Goal: Transaction & Acquisition: Obtain resource

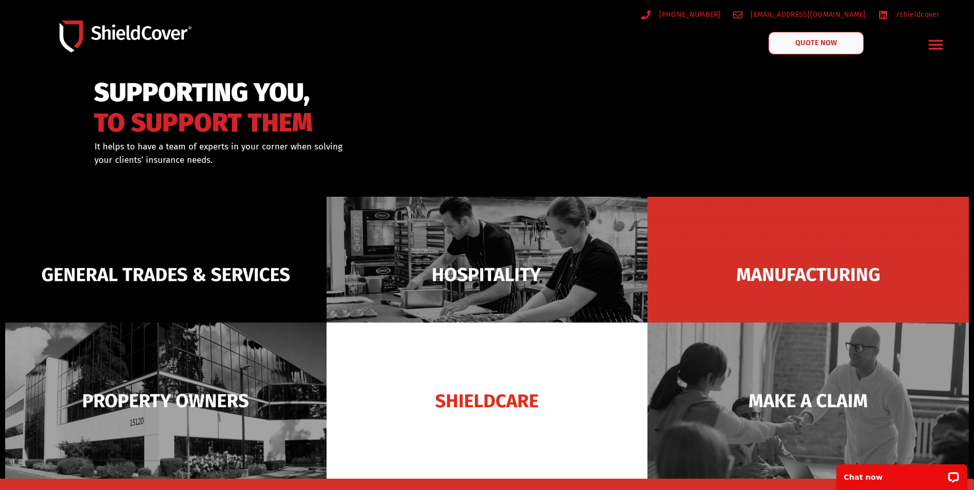
click at [829, 45] on span "QUOTE NOW" at bounding box center [815, 43] width 41 height 7
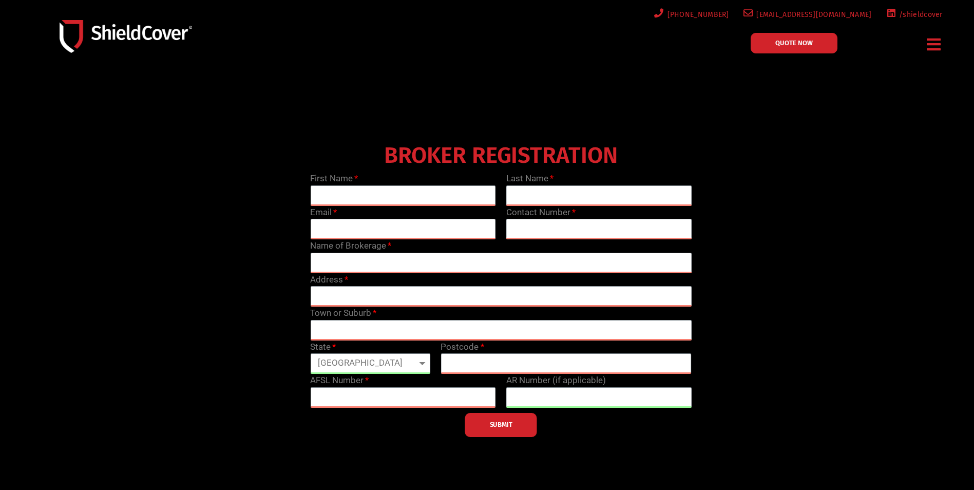
drag, startPoint x: 935, startPoint y: 44, endPoint x: 776, endPoint y: 84, distance: 163.0
click at [775, 84] on div at bounding box center [487, 294] width 974 height 442
click at [930, 42] on icon "Menu Toggle" at bounding box center [933, 44] width 14 height 16
click at [823, 131] on div at bounding box center [487, 294] width 974 height 442
click at [120, 34] on img at bounding box center [126, 36] width 132 height 32
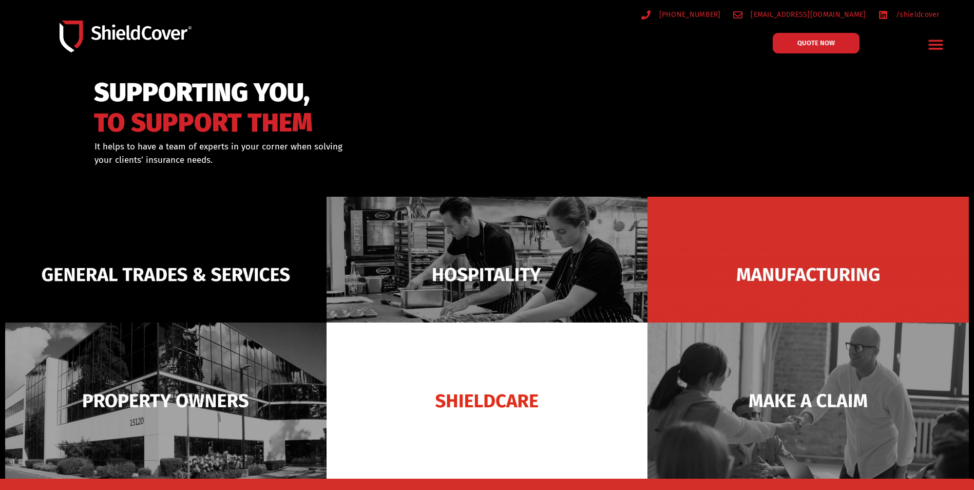
click at [938, 41] on icon "Menu Toggle" at bounding box center [935, 45] width 14 height 10
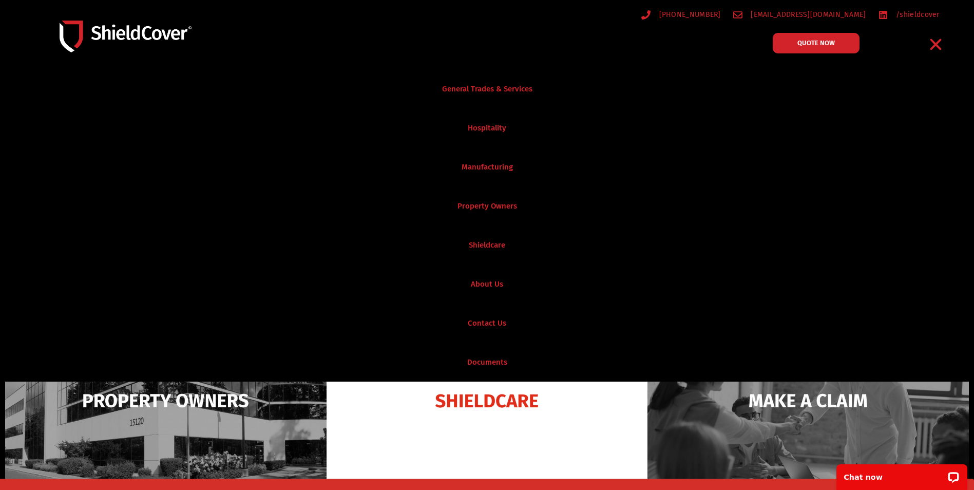
click at [938, 44] on icon "Menu Toggle" at bounding box center [935, 44] width 16 height 16
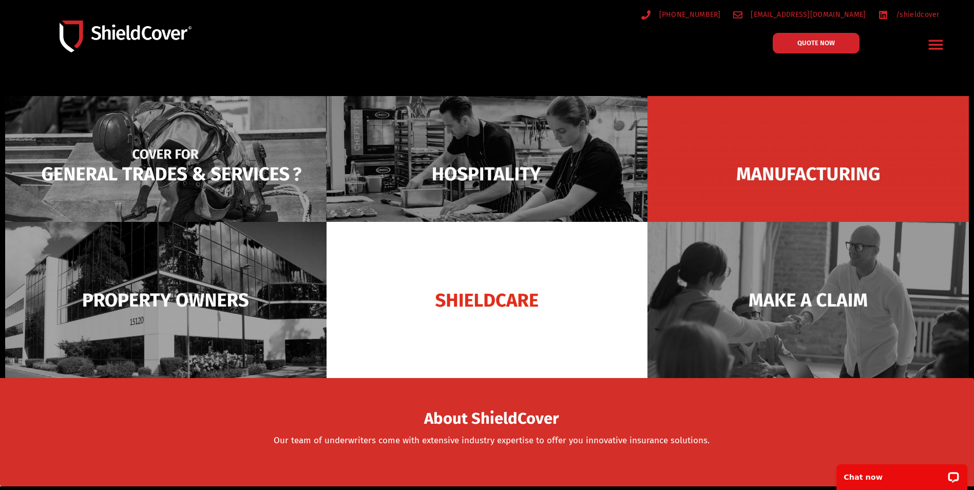
scroll to position [103, 0]
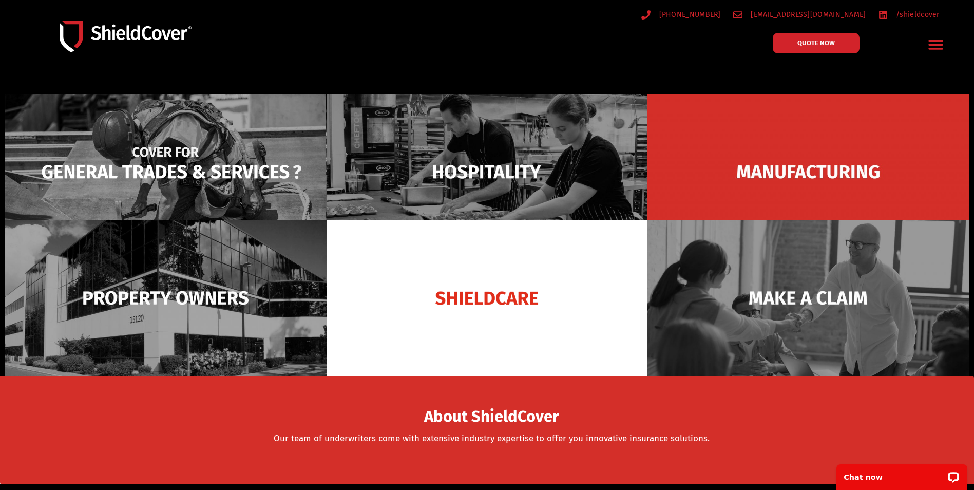
click at [155, 162] on img at bounding box center [165, 172] width 321 height 156
